Goal: Task Accomplishment & Management: Use online tool/utility

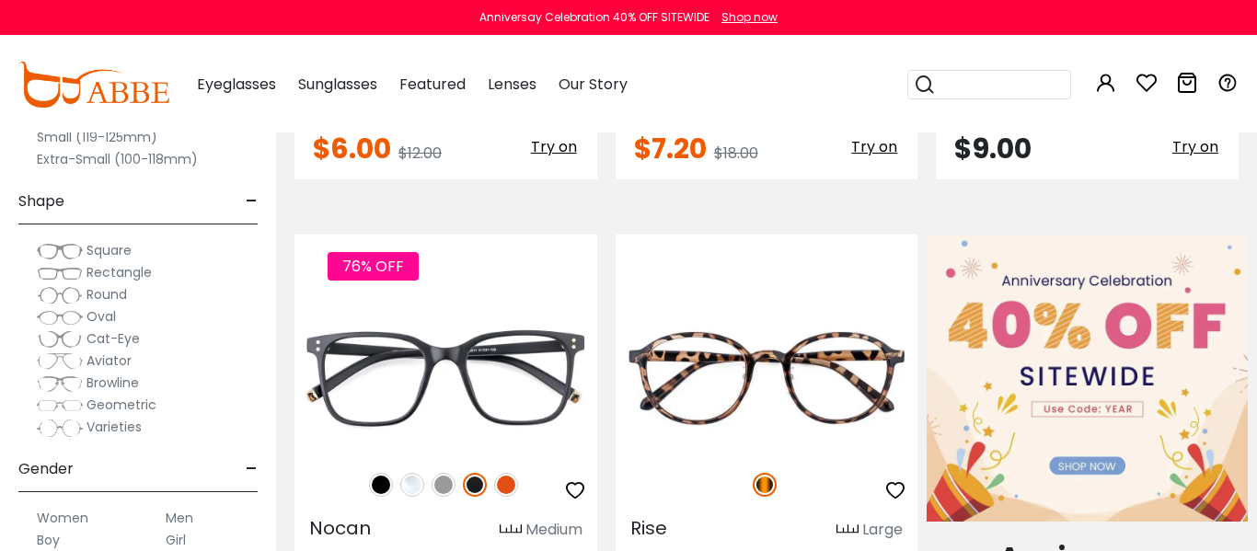
scroll to position [589, 0]
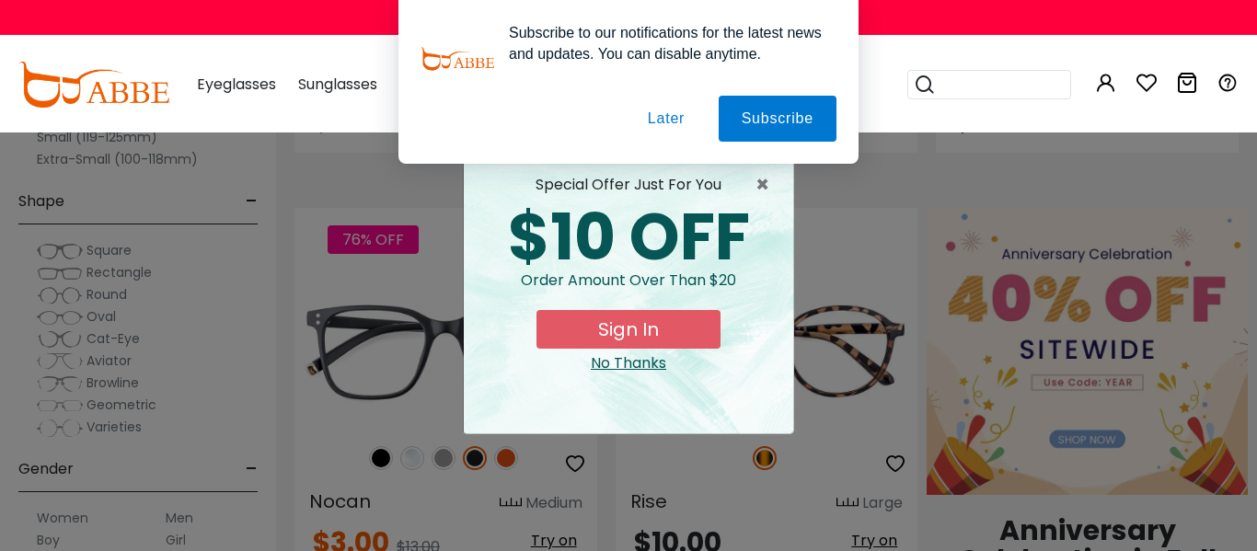
click at [671, 114] on button "Later" at bounding box center [666, 119] width 83 height 46
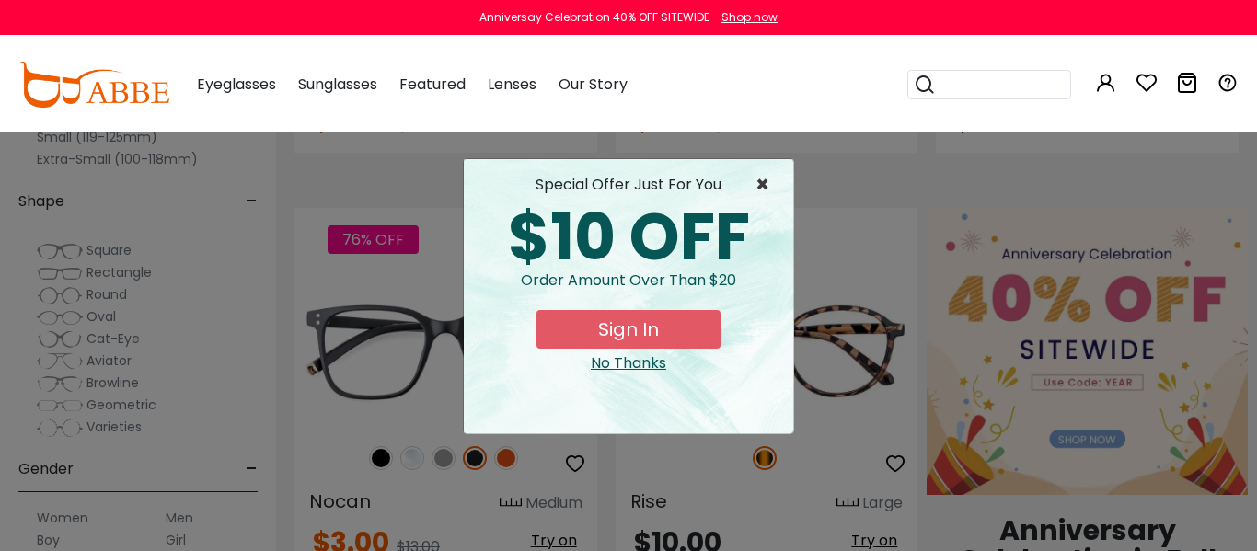
click at [761, 192] on span "×" at bounding box center [767, 185] width 23 height 22
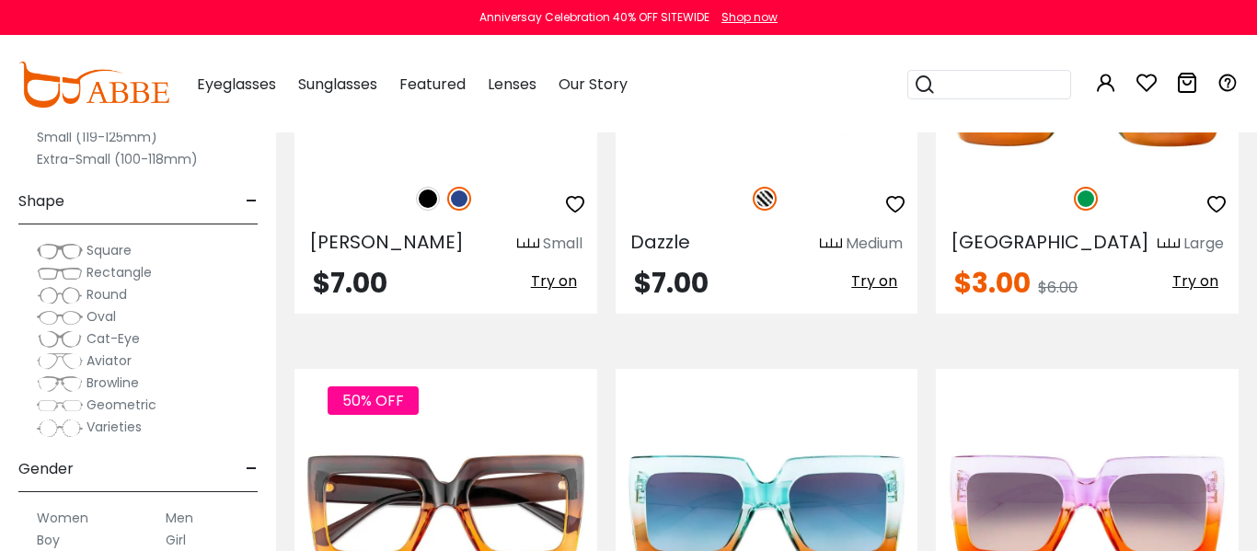
scroll to position [5559, 0]
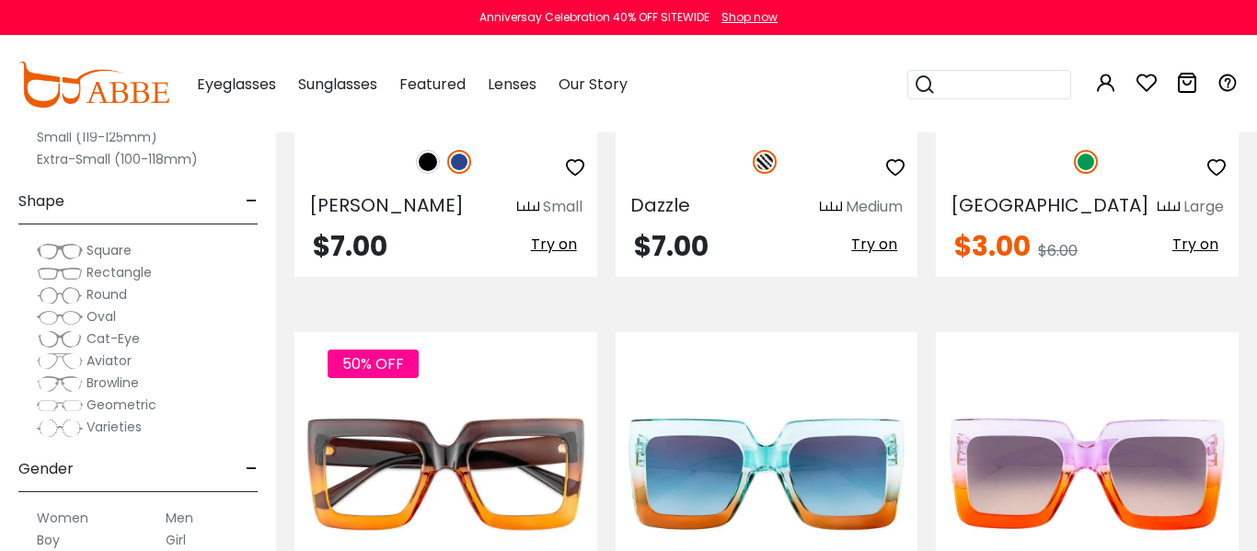
click at [75, 520] on label "Women" at bounding box center [63, 518] width 52 height 22
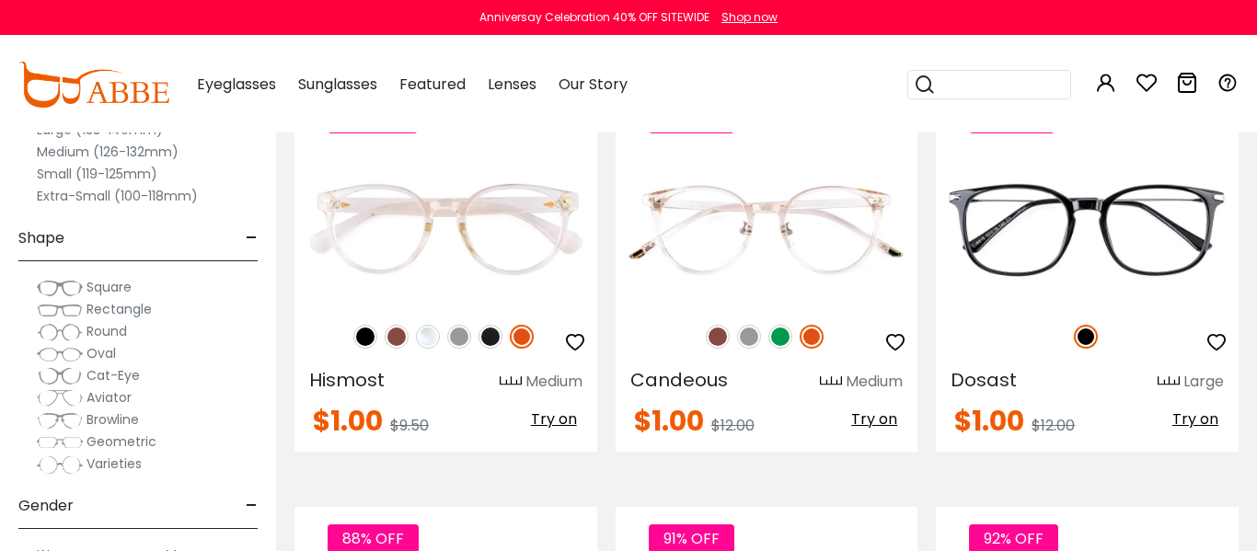
scroll to position [7431, 0]
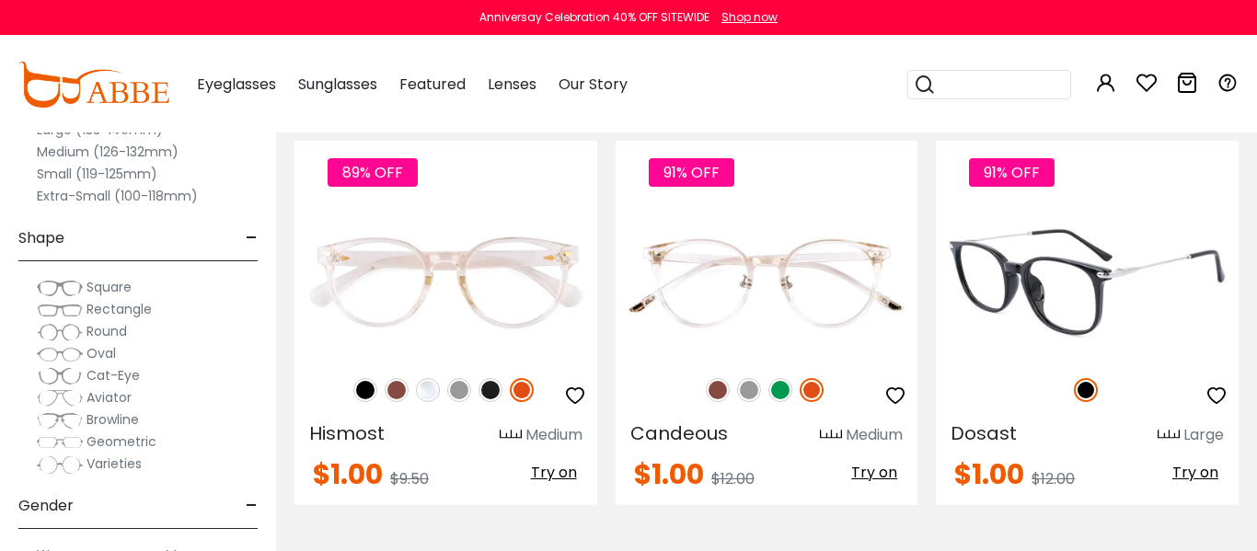
click at [1191, 473] on span "Try on" at bounding box center [1196, 472] width 46 height 21
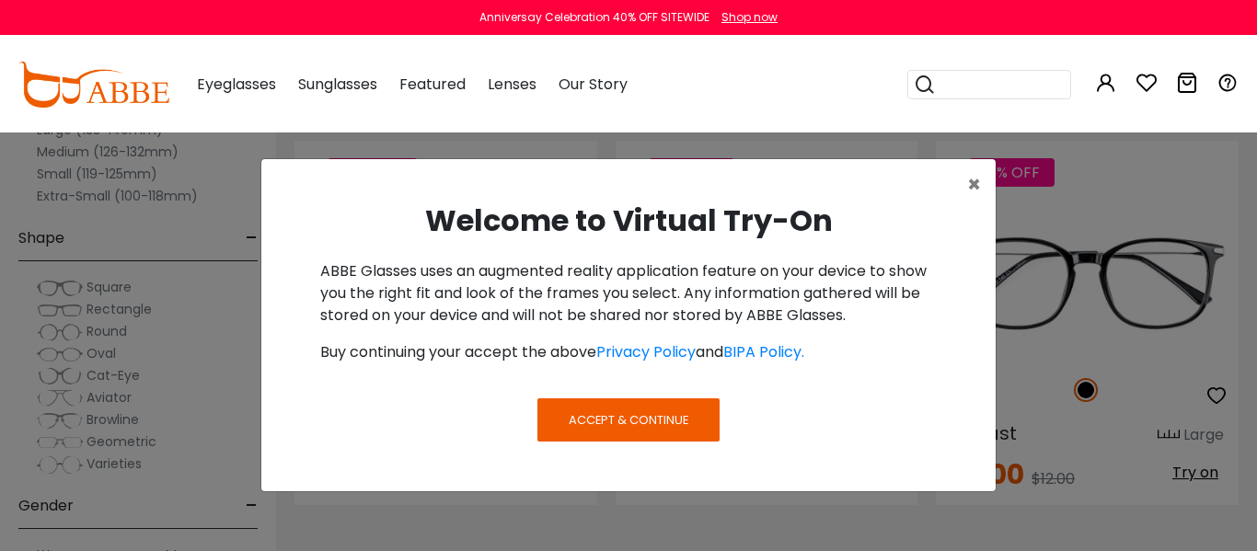
click at [590, 418] on span "Accept & Continue" at bounding box center [629, 419] width 120 height 17
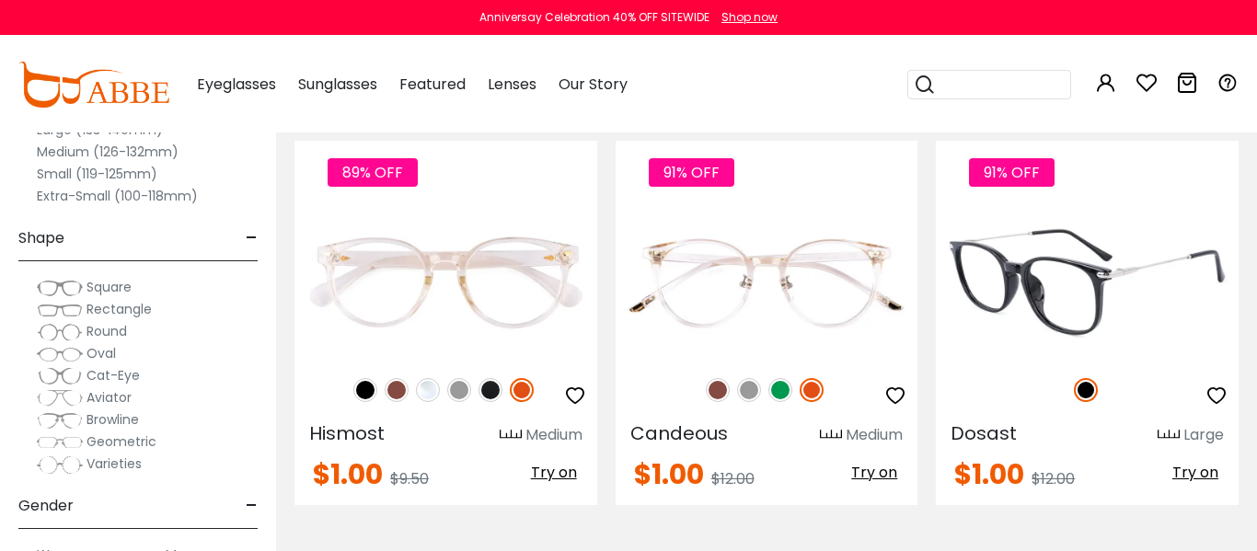
click at [1189, 474] on span "Try on" at bounding box center [1196, 472] width 46 height 21
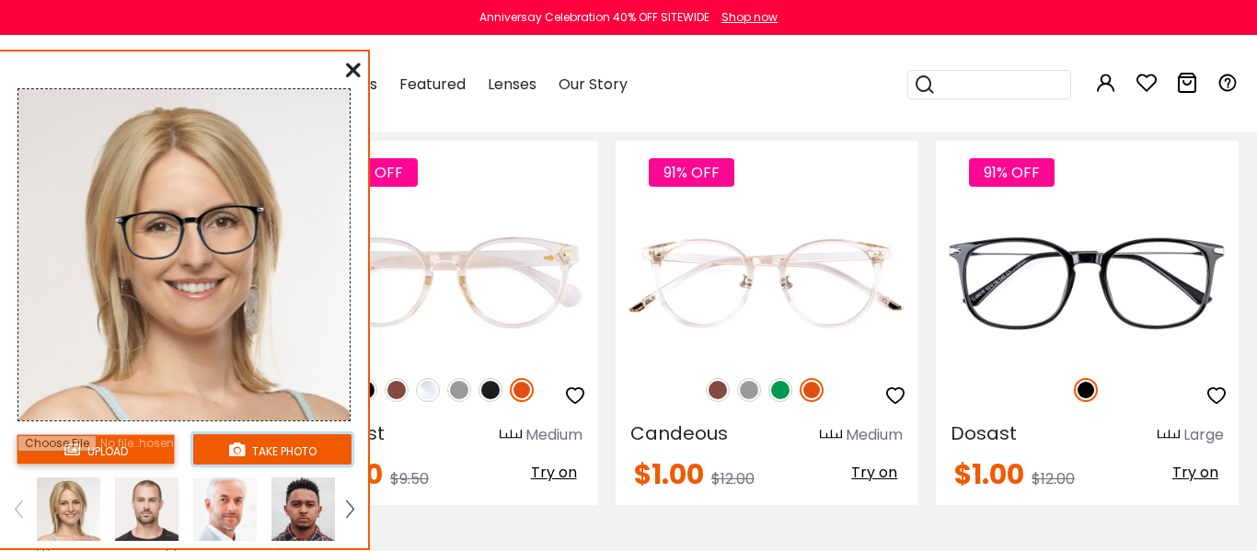
click at [298, 451] on button "take photo" at bounding box center [272, 449] width 158 height 30
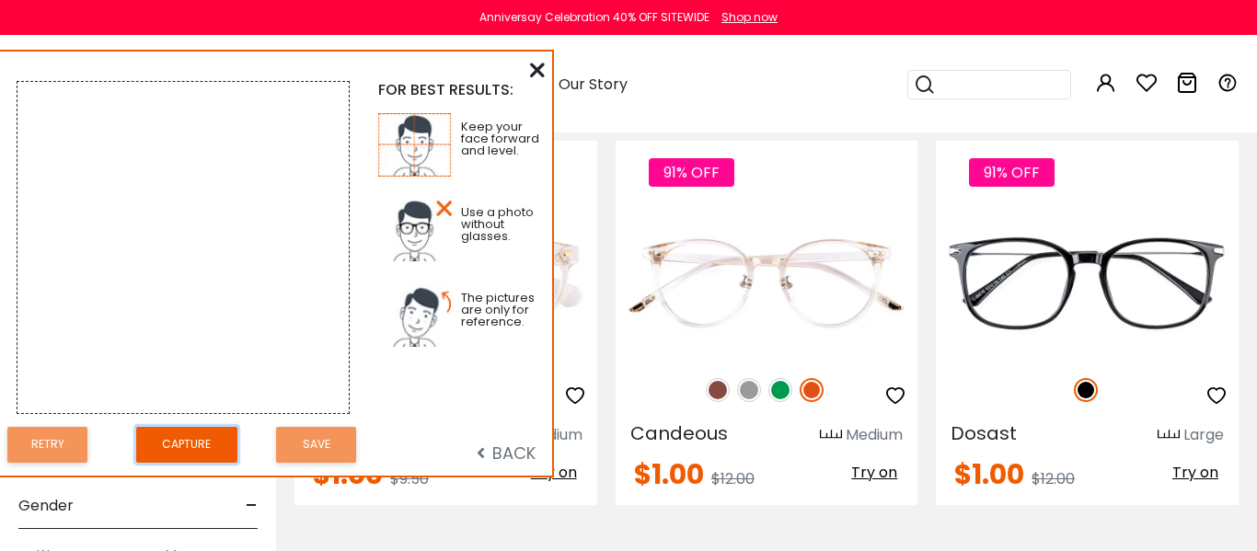
click at [191, 441] on button "Capture" at bounding box center [186, 445] width 101 height 36
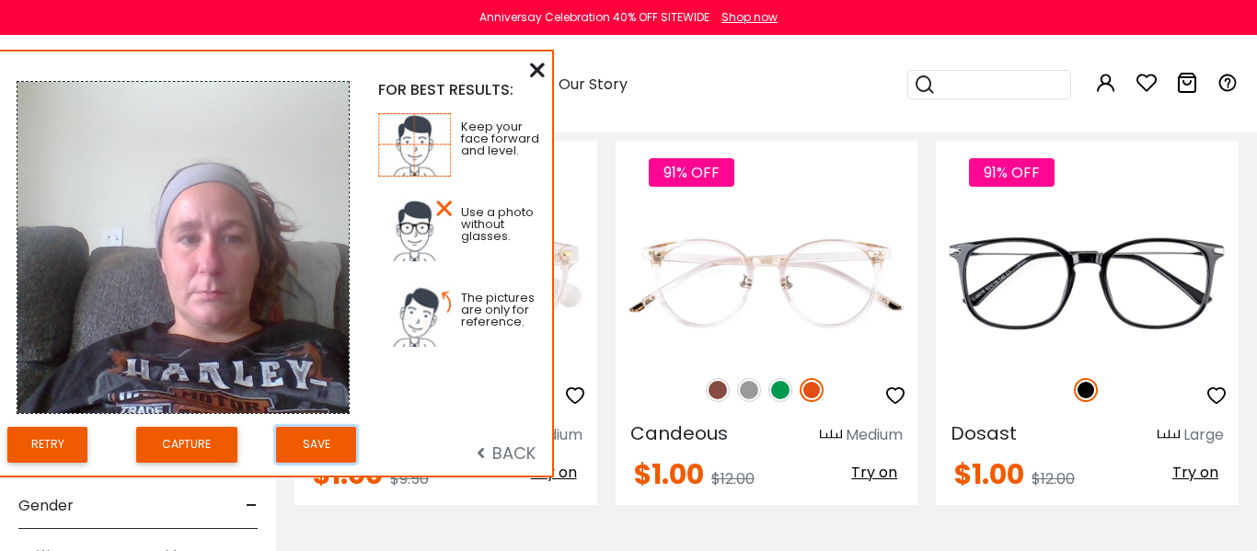
click at [318, 450] on button "Save" at bounding box center [316, 445] width 80 height 36
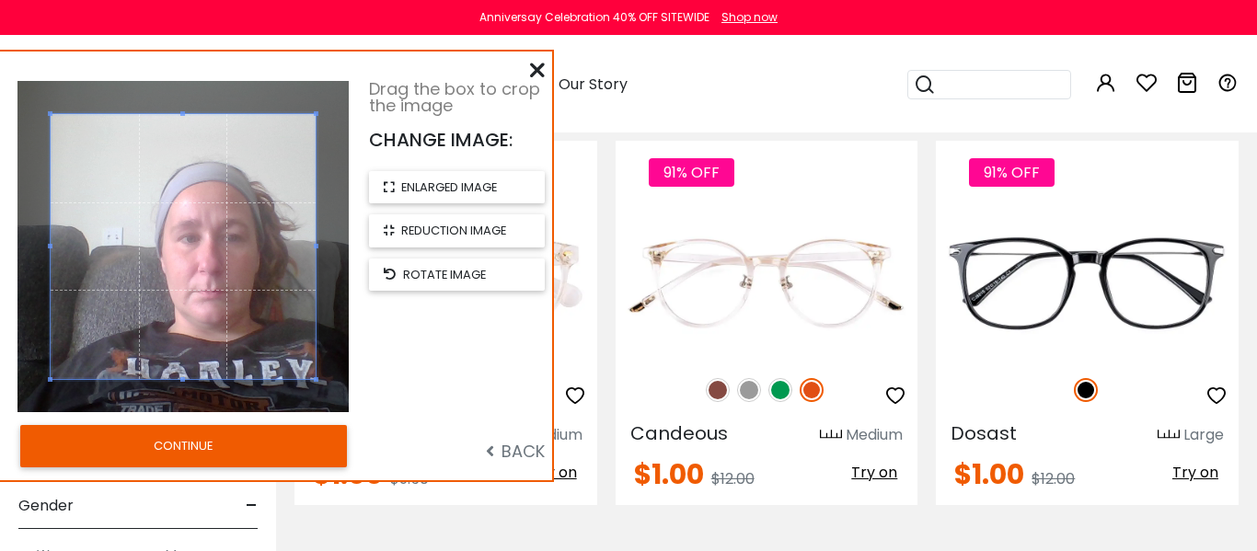
click at [528, 457] on span "BACK" at bounding box center [515, 451] width 59 height 23
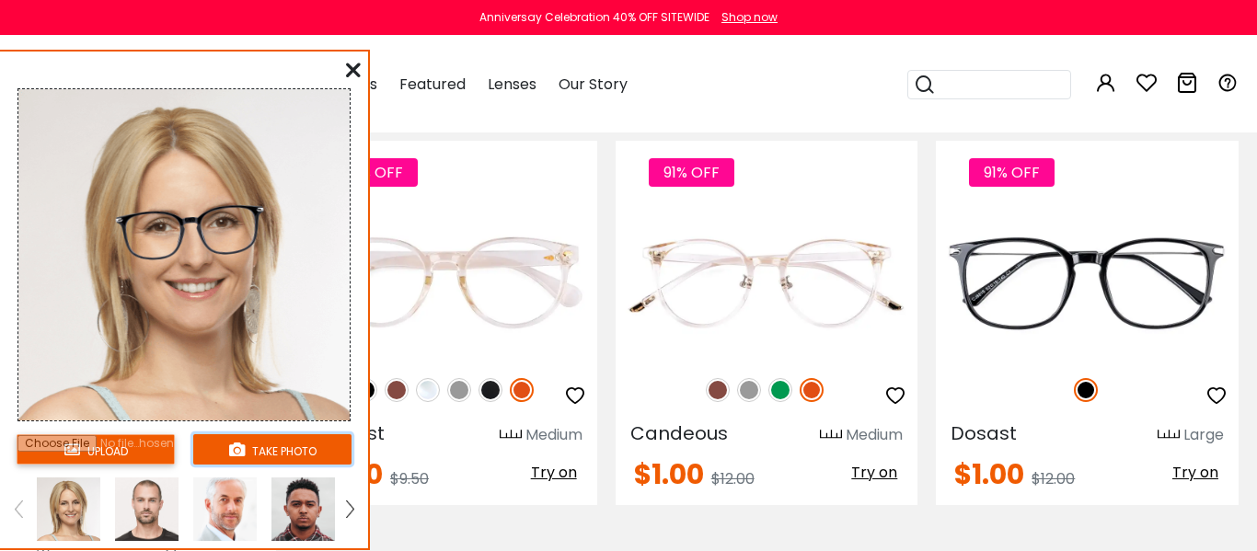
click at [259, 452] on button "take photo" at bounding box center [272, 449] width 158 height 30
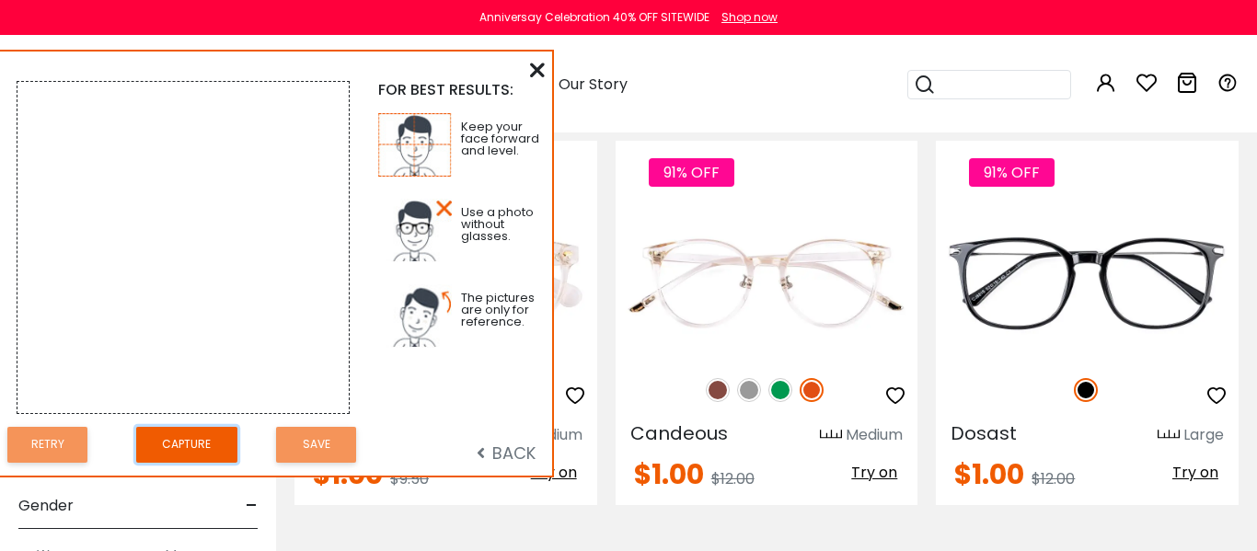
click at [190, 453] on button "Capture" at bounding box center [186, 445] width 101 height 36
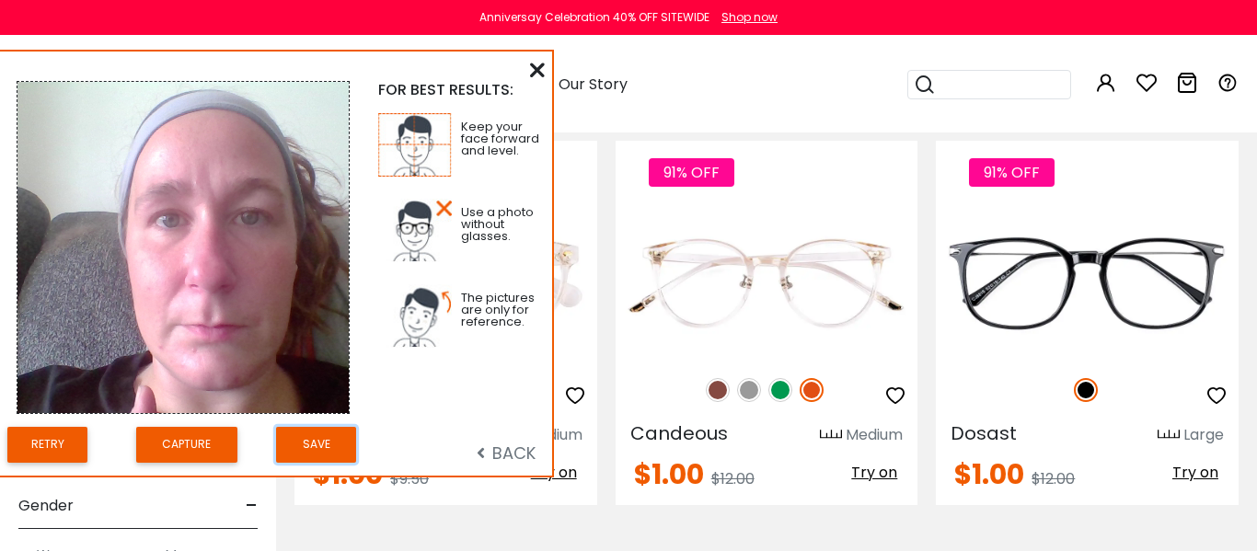
click at [324, 447] on button "Save" at bounding box center [316, 445] width 80 height 36
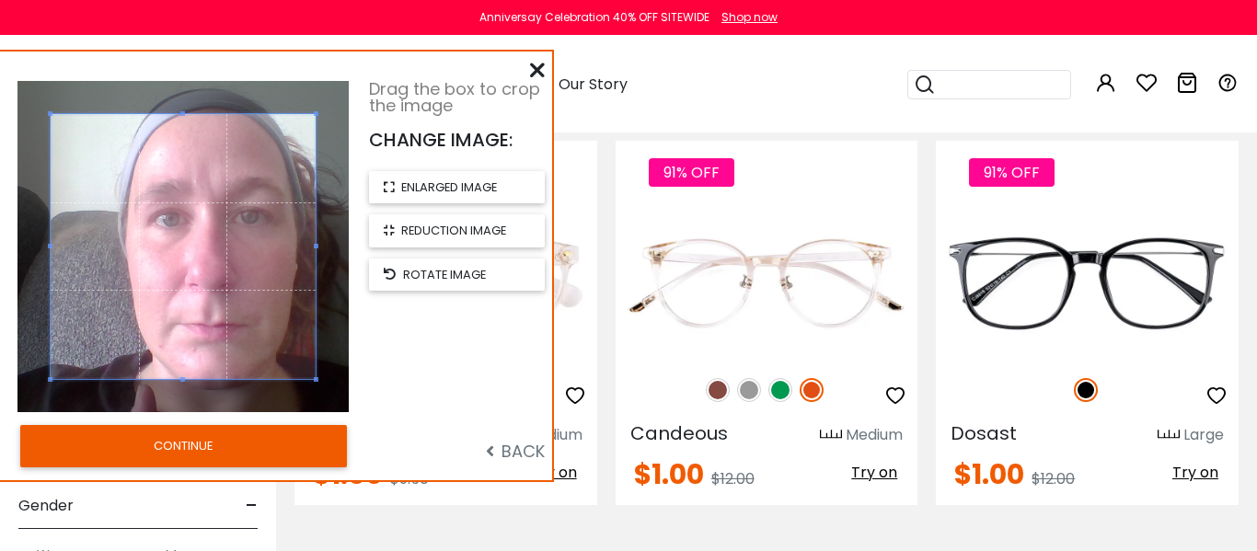
click at [324, 447] on button "CONTINUE" at bounding box center [183, 446] width 327 height 42
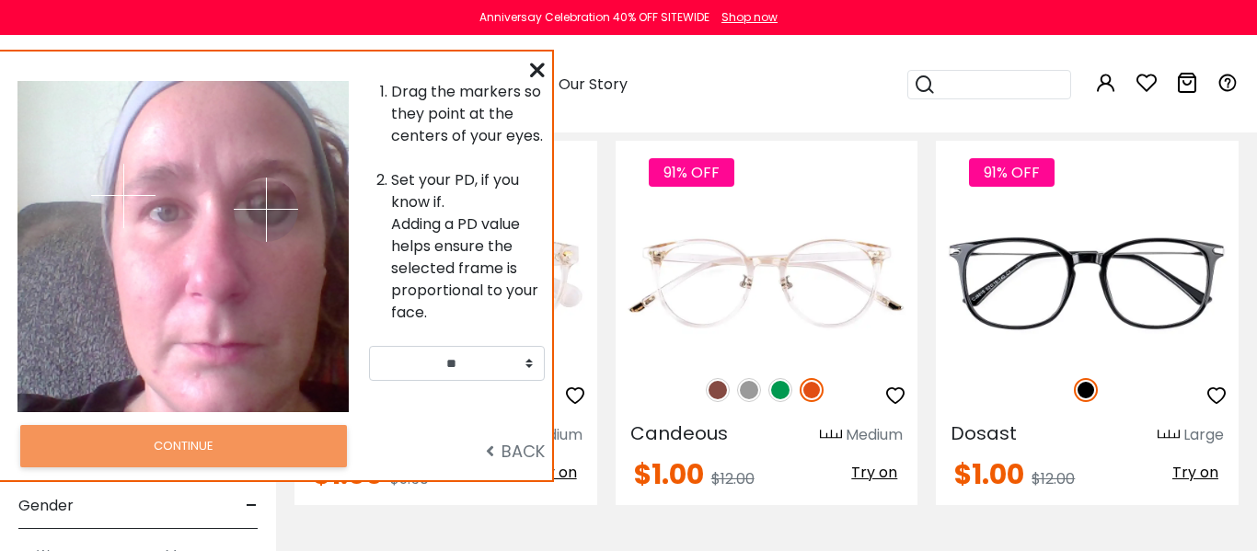
drag, startPoint x: 216, startPoint y: 200, endPoint x: 266, endPoint y: 209, distance: 50.5
click at [266, 209] on img at bounding box center [266, 210] width 64 height 64
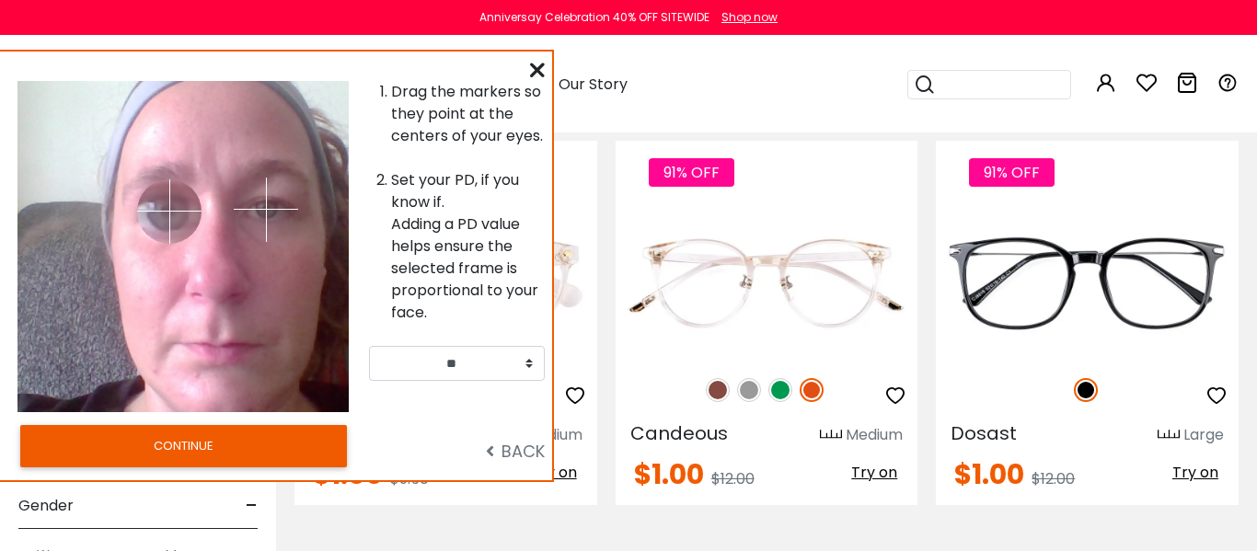
drag, startPoint x: 124, startPoint y: 197, endPoint x: 169, endPoint y: 211, distance: 47.2
click at [169, 211] on img at bounding box center [169, 211] width 64 height 64
click at [268, 214] on img at bounding box center [266, 210] width 64 height 64
click at [267, 198] on img at bounding box center [266, 210] width 64 height 64
click at [272, 200] on img at bounding box center [266, 210] width 64 height 64
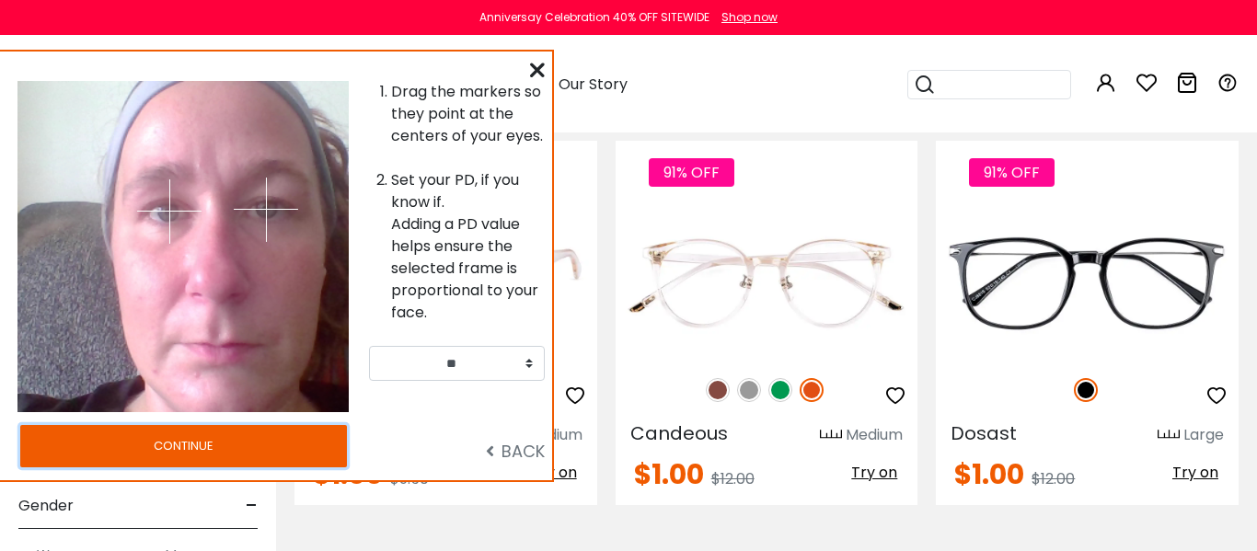
click at [262, 433] on button "CONTINUE" at bounding box center [183, 446] width 327 height 42
click at [456, 364] on div at bounding box center [446, 271] width 303 height 217
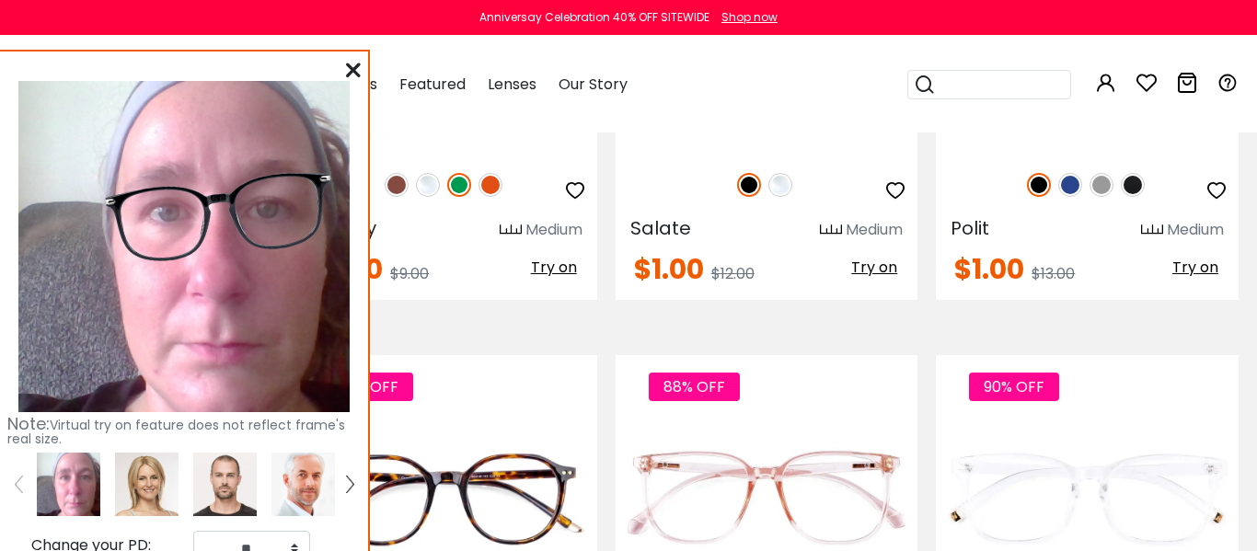
scroll to position [4253, 0]
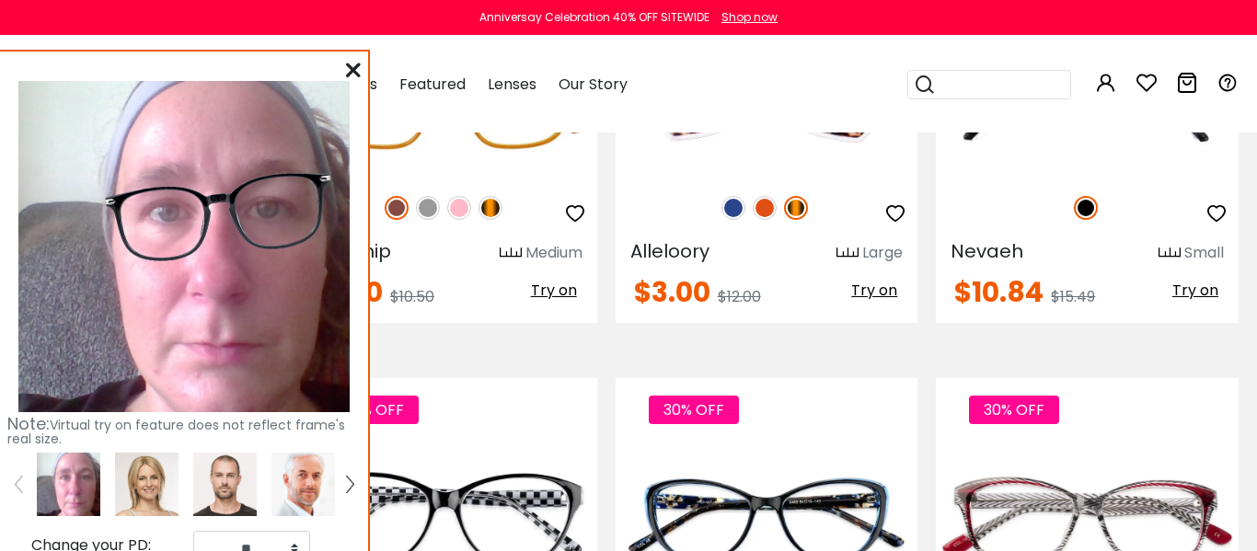
click at [352, 63] on icon at bounding box center [353, 70] width 15 height 15
